Goal: Complete application form

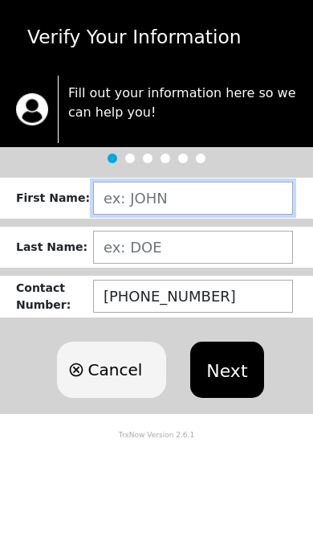
click at [156, 194] on input "text" at bounding box center [193, 198] width 200 height 33
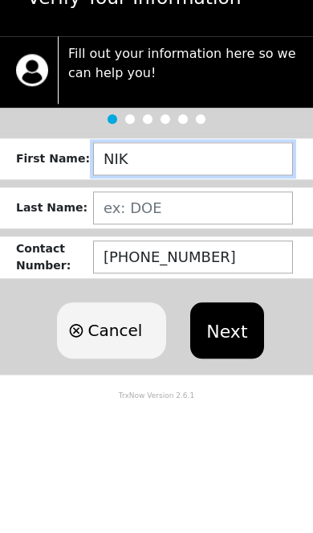
type input "[PERSON_NAME]"
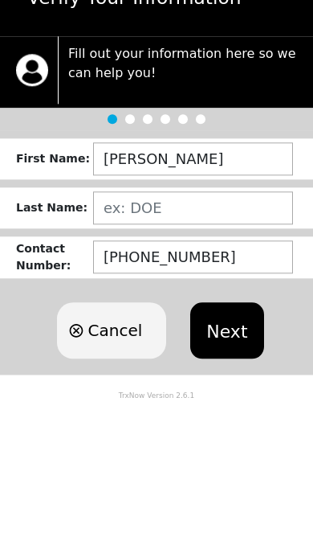
click at [239, 186] on form "First Name : [PERSON_NAME] Last Name : Contact Number : [PHONE_NUMBER] Cancel N…" at bounding box center [156, 296] width 313 height 236
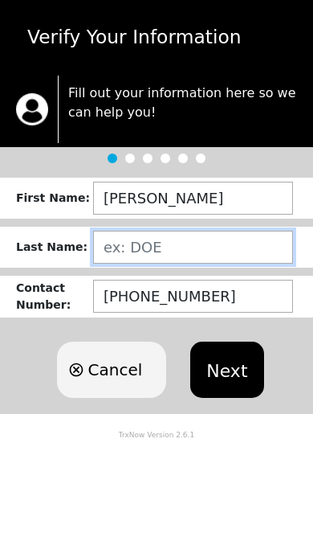
click at [213, 244] on input "text" at bounding box center [193, 247] width 200 height 33
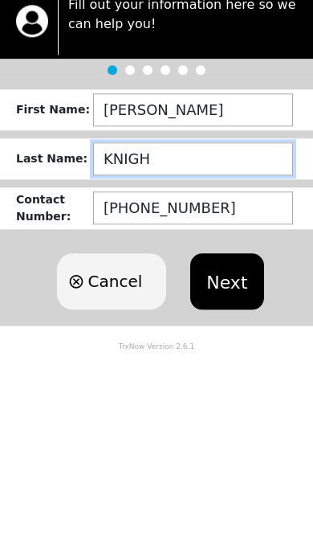
type input "KNIGHT"
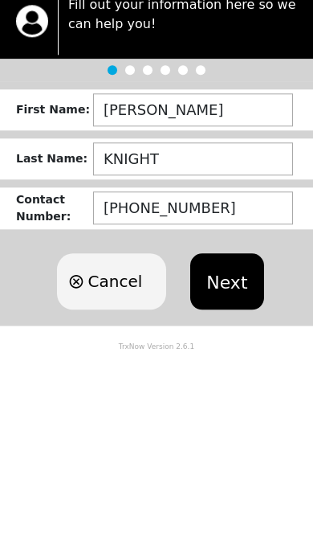
click at [236, 341] on button "Next" at bounding box center [226, 369] width 73 height 56
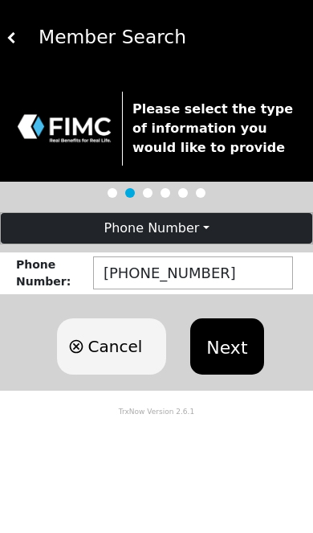
click at [236, 342] on button "Next" at bounding box center [226, 346] width 73 height 56
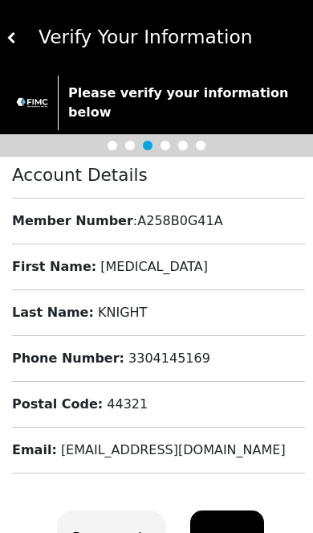
click at [223, 510] on button "Next" at bounding box center [226, 538] width 73 height 56
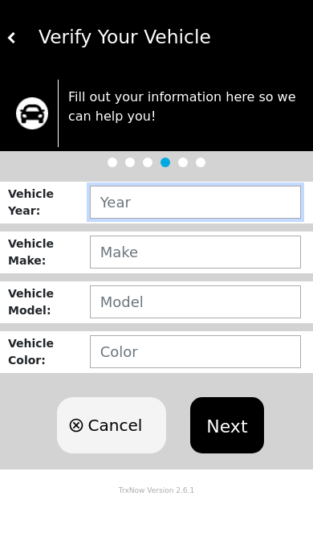
click at [214, 200] on input "text" at bounding box center [195, 202] width 211 height 33
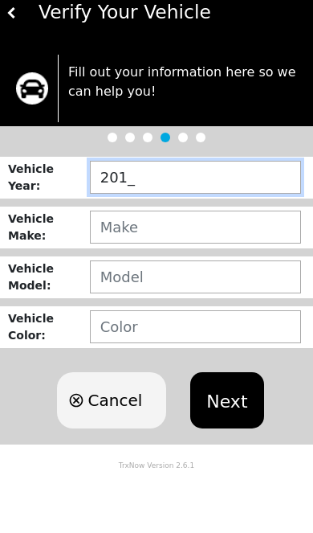
type input "2013"
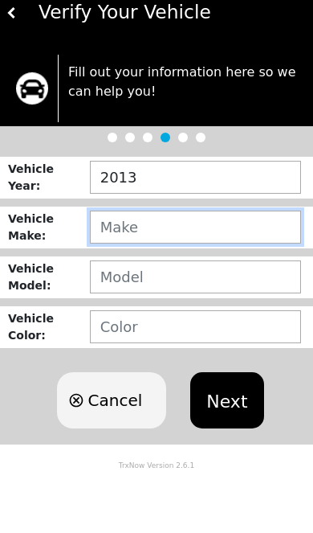
click at [229, 235] on input "text" at bounding box center [195, 251] width 211 height 33
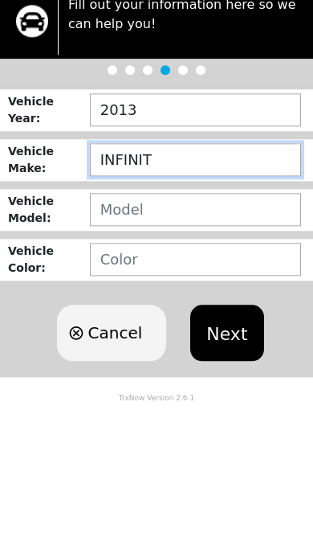
type input "INFINITI"
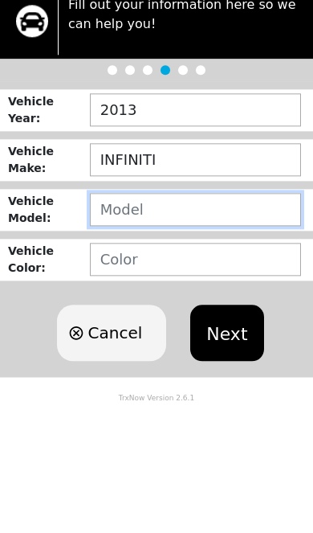
click at [230, 285] on input "text" at bounding box center [195, 301] width 211 height 33
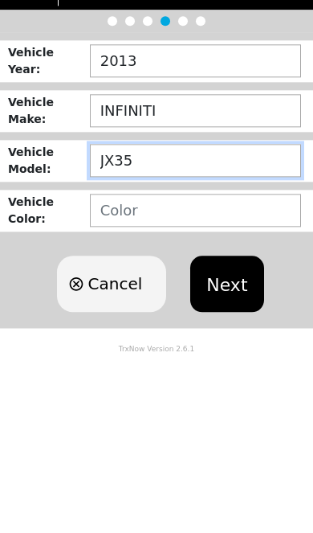
type input "JX35"
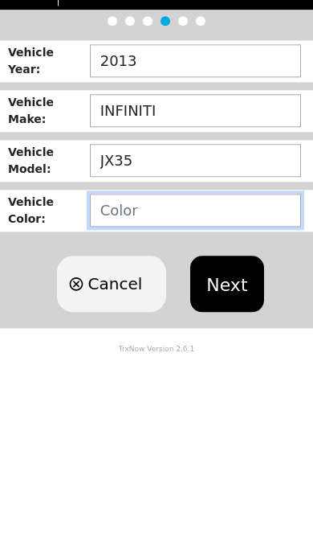
click at [235, 335] on input "text" at bounding box center [195, 351] width 211 height 33
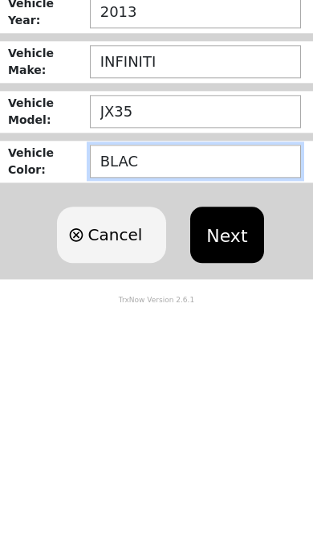
type input "BLACK"
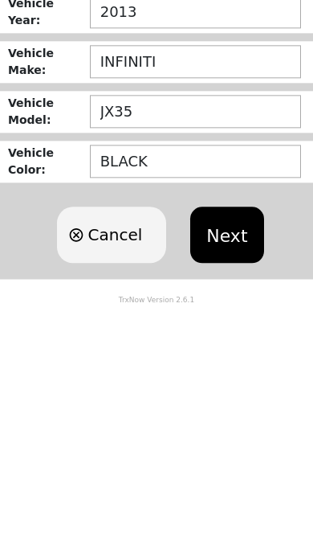
click at [237, 397] on button "Next" at bounding box center [226, 425] width 73 height 56
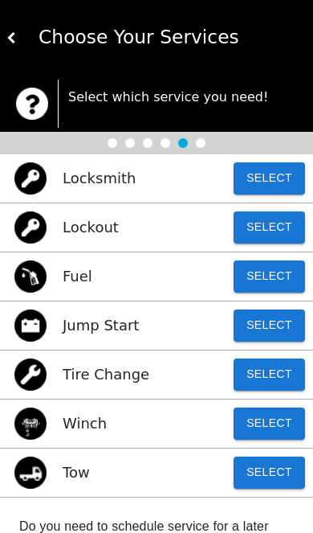
click at [274, 474] on button "Select" at bounding box center [269, 472] width 71 height 32
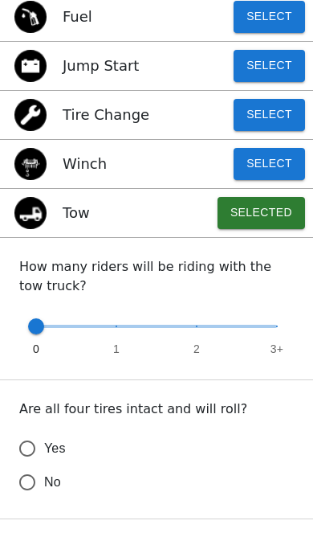
scroll to position [265, 0]
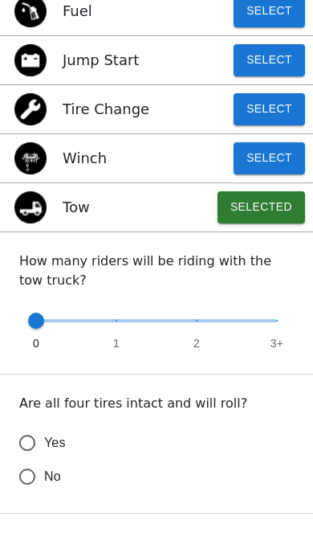
click at [32, 437] on input "Yes" at bounding box center [27, 443] width 34 height 34
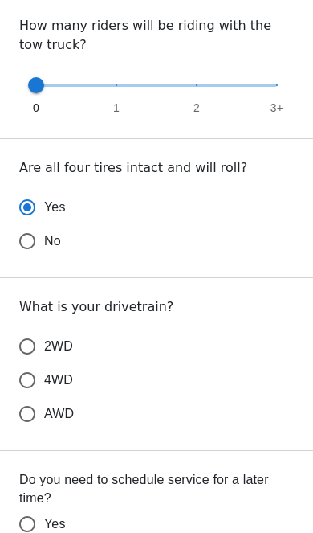
scroll to position [504, 0]
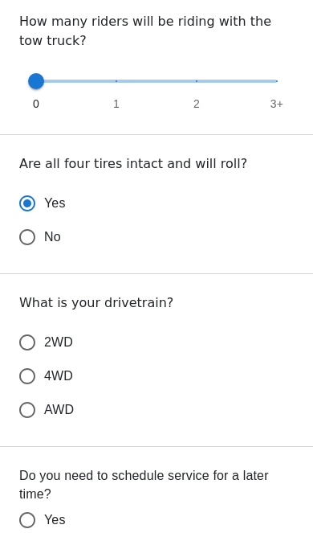
click at [31, 411] on input "AWD" at bounding box center [27, 410] width 34 height 34
radio input "true"
radio input "false"
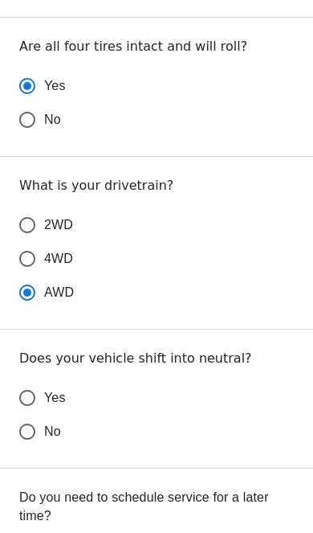
scroll to position [627, 0]
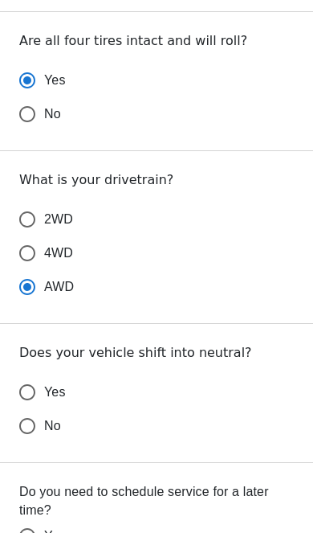
click at [29, 251] on input "4WD" at bounding box center [27, 253] width 34 height 34
radio input "false"
click at [22, 214] on input "2WD" at bounding box center [27, 219] width 34 height 34
radio input "false"
click at [31, 280] on input "AWD" at bounding box center [27, 287] width 34 height 34
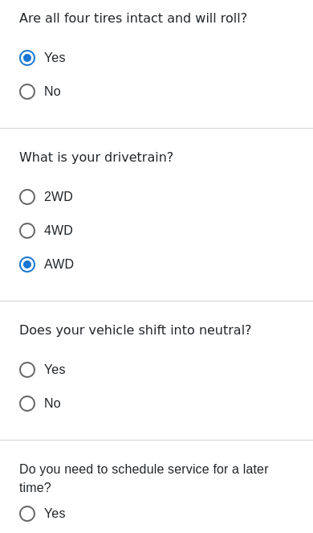
scroll to position [665, 0]
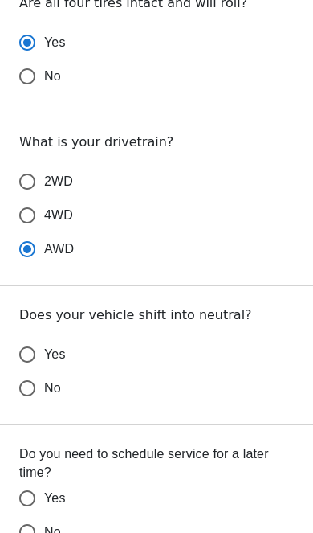
click at [27, 353] on input "Yes" at bounding box center [27, 354] width 34 height 34
radio input "false"
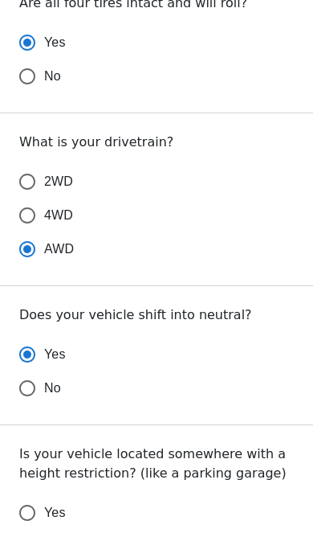
click at [24, 394] on input "No" at bounding box center [27, 388] width 34 height 34
radio input "false"
click at [18, 347] on input "Yes" at bounding box center [27, 354] width 34 height 34
radio input "false"
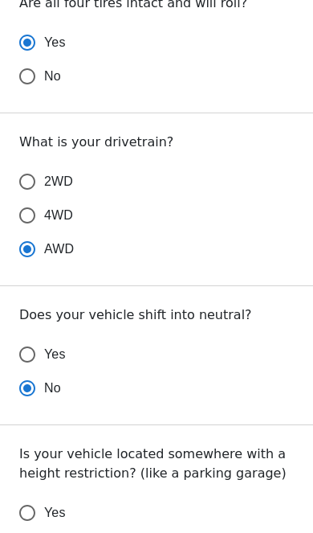
radio input "false"
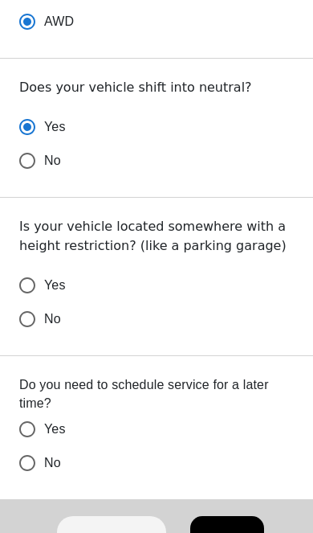
scroll to position [908, 0]
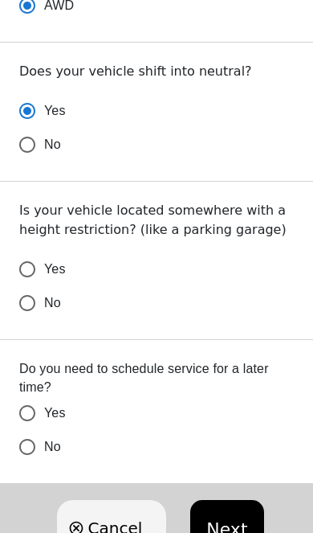
click at [17, 301] on input "No" at bounding box center [27, 303] width 34 height 34
radio input "false"
click at [30, 442] on input "No" at bounding box center [27, 447] width 34 height 34
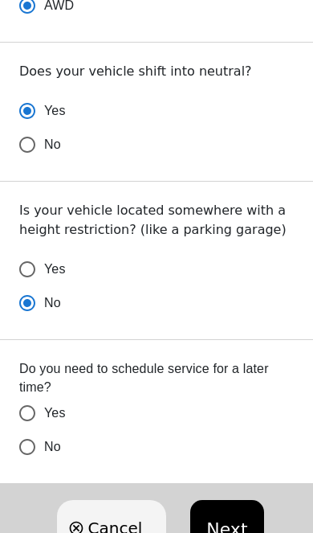
radio input "false"
click at [239, 524] on button "Next" at bounding box center [226, 528] width 73 height 56
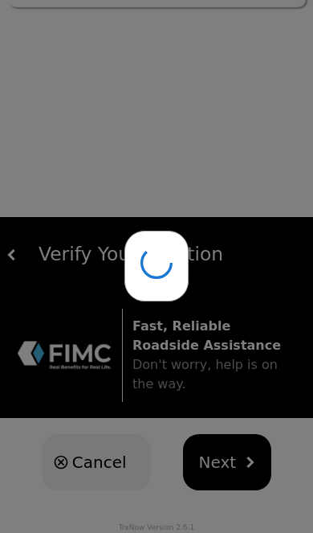
scroll to position [0, 0]
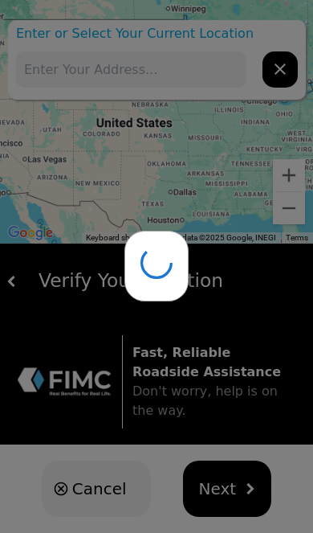
type input "1045 [PERSON_NAME] Club Ln, [GEOGRAPHIC_DATA], [GEOGRAPHIC_DATA]"
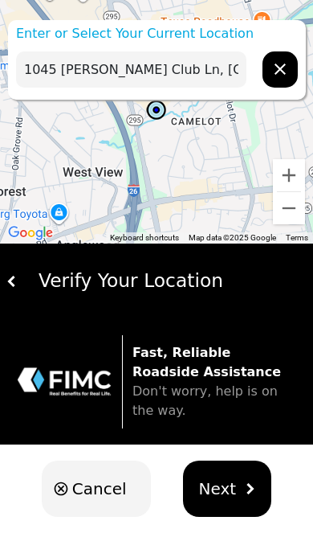
click at [243, 497] on button "Next" at bounding box center [227, 488] width 89 height 56
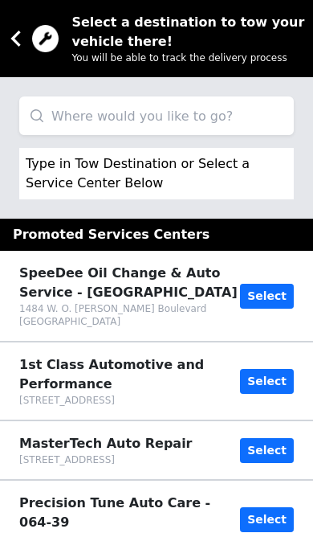
click at [204, 108] on input "search" at bounding box center [156, 115] width 275 height 39
type input "A"
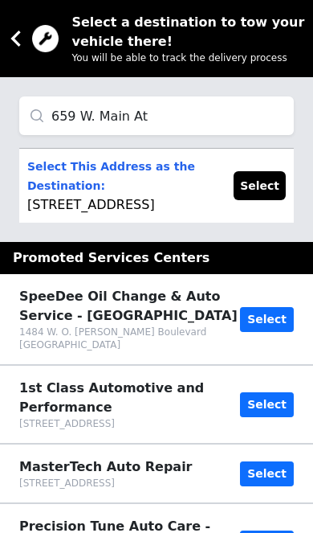
type input "659 W. Main At"
click at [263, 190] on button "Select" at bounding box center [260, 185] width 52 height 29
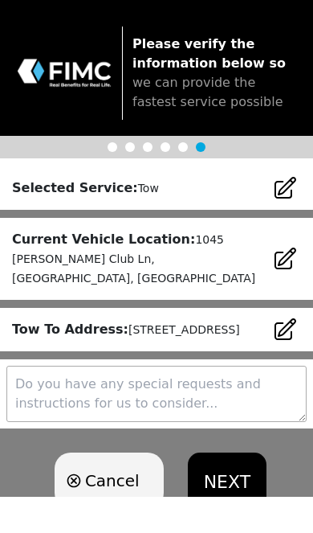
scroll to position [26, 0]
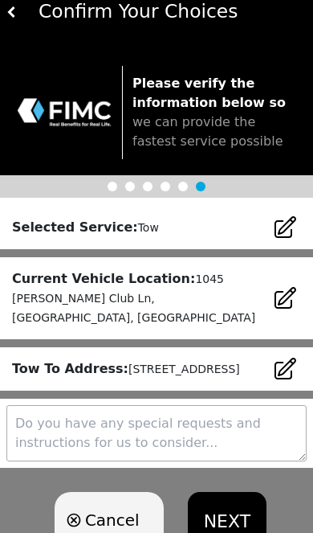
click at [230, 524] on button "NEXT" at bounding box center [227, 520] width 79 height 56
